Goal: Complete application form

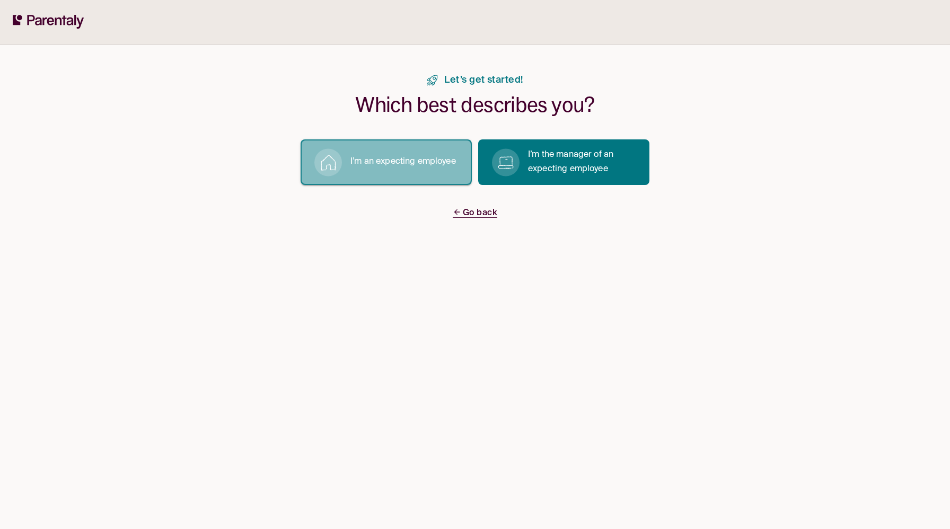
click at [390, 159] on p "I’m an expecting employee" at bounding box center [403, 162] width 106 height 14
